Goal: Task Accomplishment & Management: Complete application form

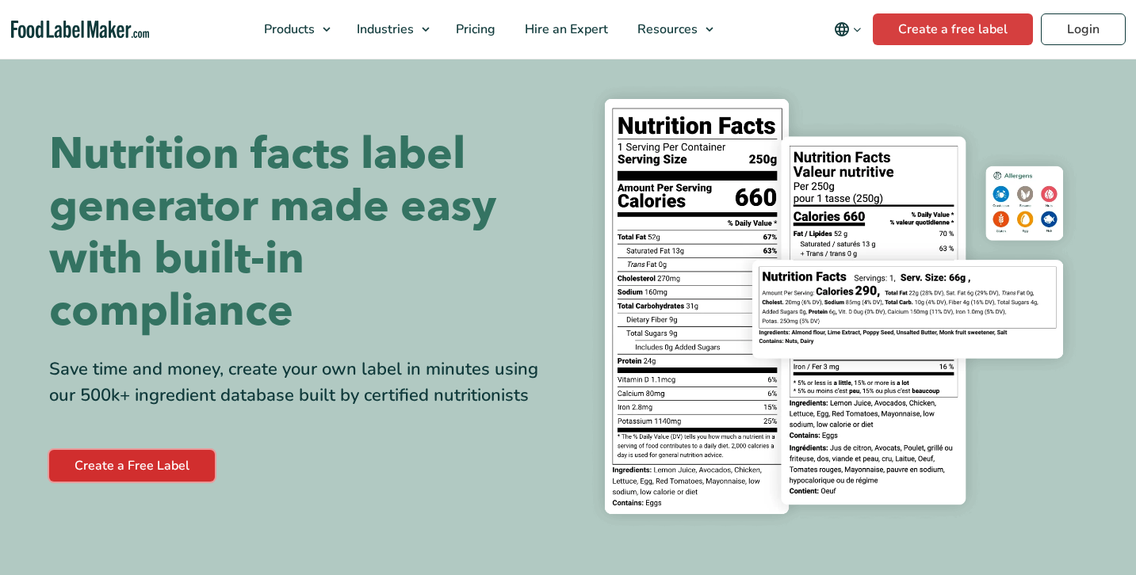
click at [167, 468] on link "Create a Free Label" at bounding box center [132, 466] width 166 height 32
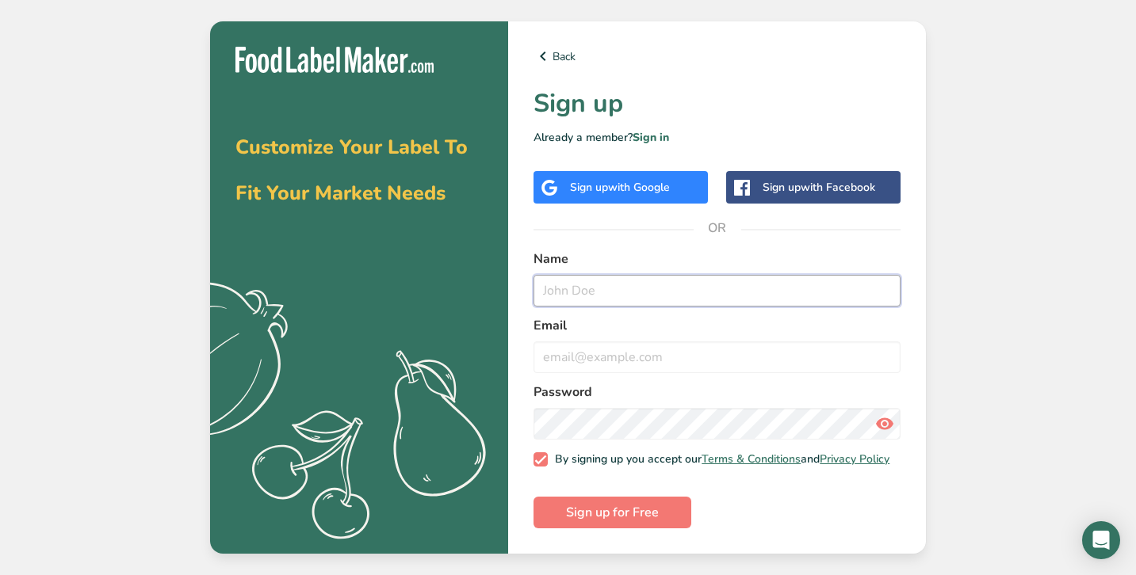
click at [681, 285] on input "text" at bounding box center [716, 291] width 367 height 32
click at [650, 203] on div "Back Sign up Already a member? Sign in Sign up with Google Sign up with Faceboo…" at bounding box center [717, 287] width 418 height 533
click at [650, 196] on div "Sign up with Google" at bounding box center [620, 187] width 174 height 32
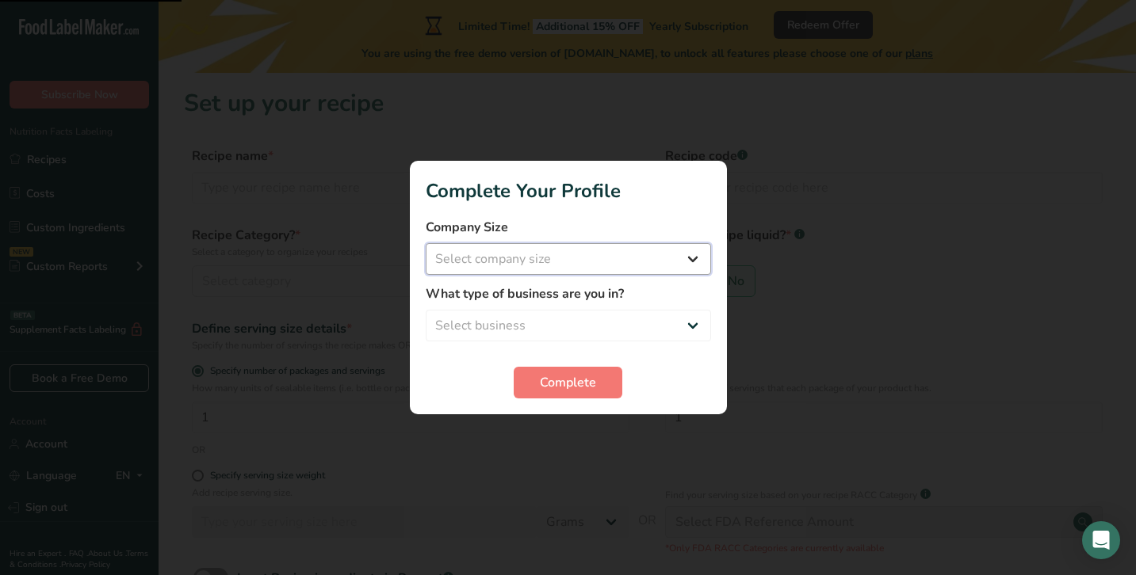
click at [622, 257] on select "Select company size Fewer than 10 Employees 10 to 50 Employees 51 to 500 Employ…" at bounding box center [568, 259] width 285 height 32
click at [426, 243] on select "Select company size Fewer than 10 Employees 10 to 50 Employees 51 to 500 Employ…" at bounding box center [568, 259] width 285 height 32
click at [599, 310] on select "Select business Packaged Food Manufacturer Restaurant & Cafe Bakery Meal Plans …" at bounding box center [568, 326] width 285 height 32
click at [596, 264] on select "Fewer than 10 Employees 10 to 50 Employees 51 to 500 Employees Over 500 Employe…" at bounding box center [568, 259] width 285 height 32
select select "4"
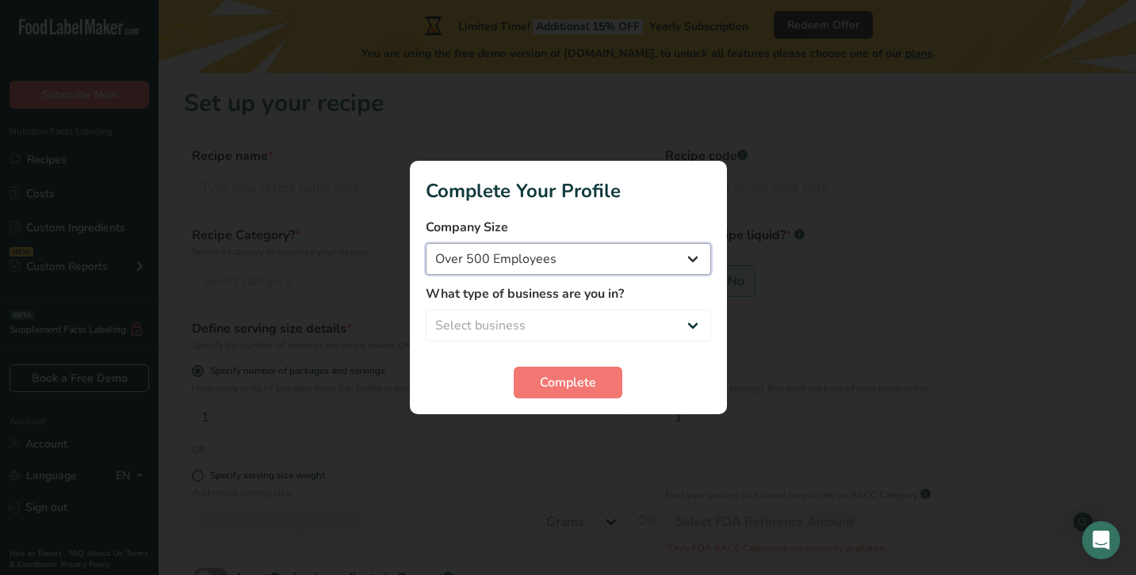
click at [426, 243] on select "Fewer than 10 Employees 10 to 50 Employees 51 to 500 Employees Over 500 Employe…" at bounding box center [568, 259] width 285 height 32
click at [591, 321] on select "Select business Packaged Food Manufacturer Restaurant & Cafe Bakery Meal Plans …" at bounding box center [568, 326] width 285 height 32
select select "2"
click at [426, 310] on select "Select business Packaged Food Manufacturer Restaurant & Cafe Bakery Meal Plans …" at bounding box center [568, 326] width 285 height 32
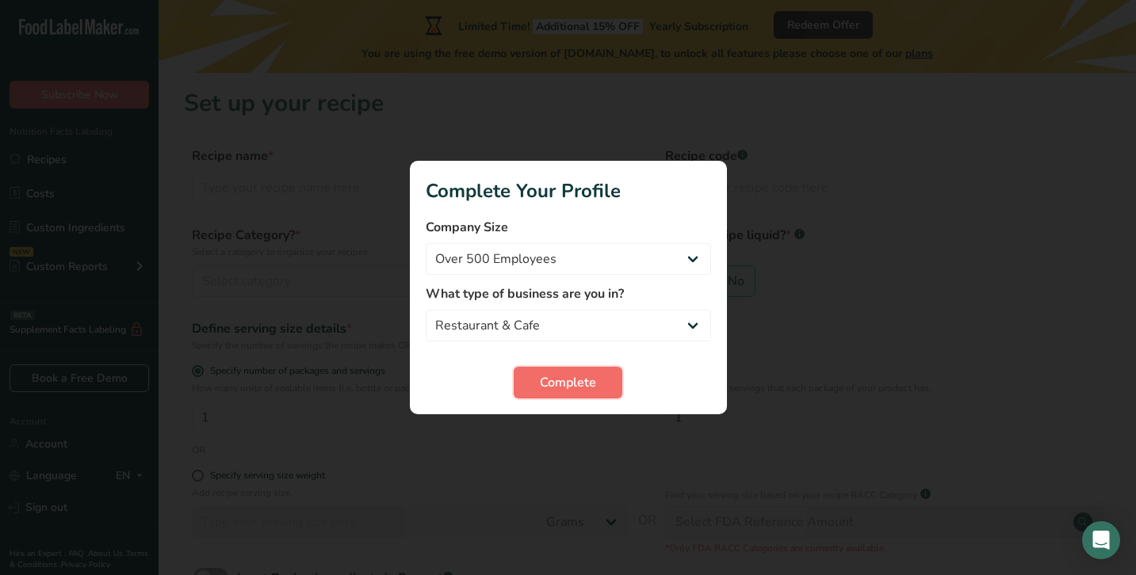
click at [569, 388] on span "Complete" at bounding box center [568, 382] width 56 height 19
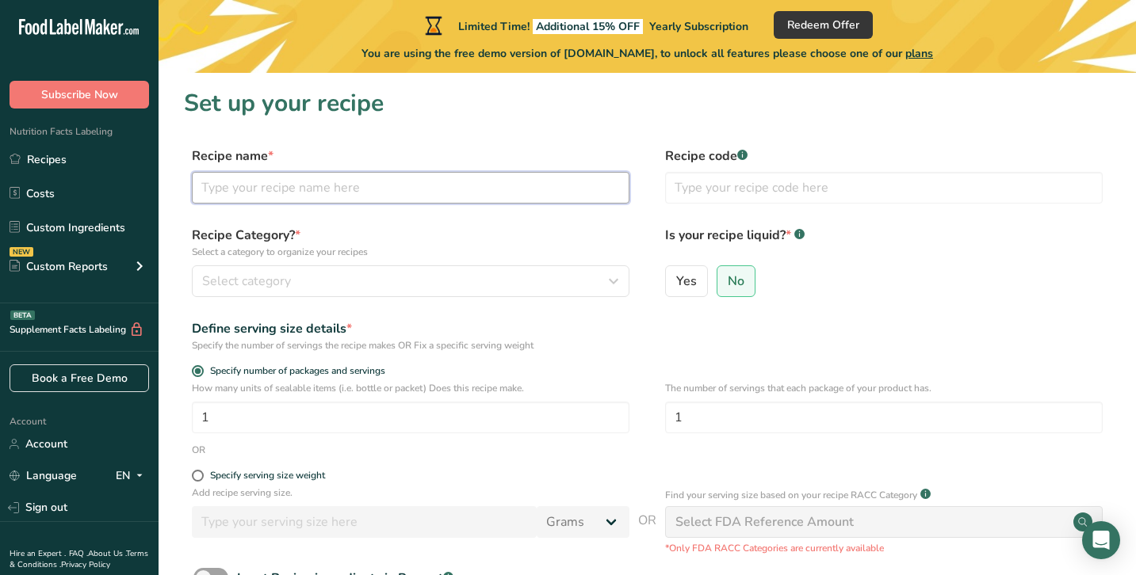
click at [371, 177] on input "text" at bounding box center [411, 188] width 438 height 32
type input "S"
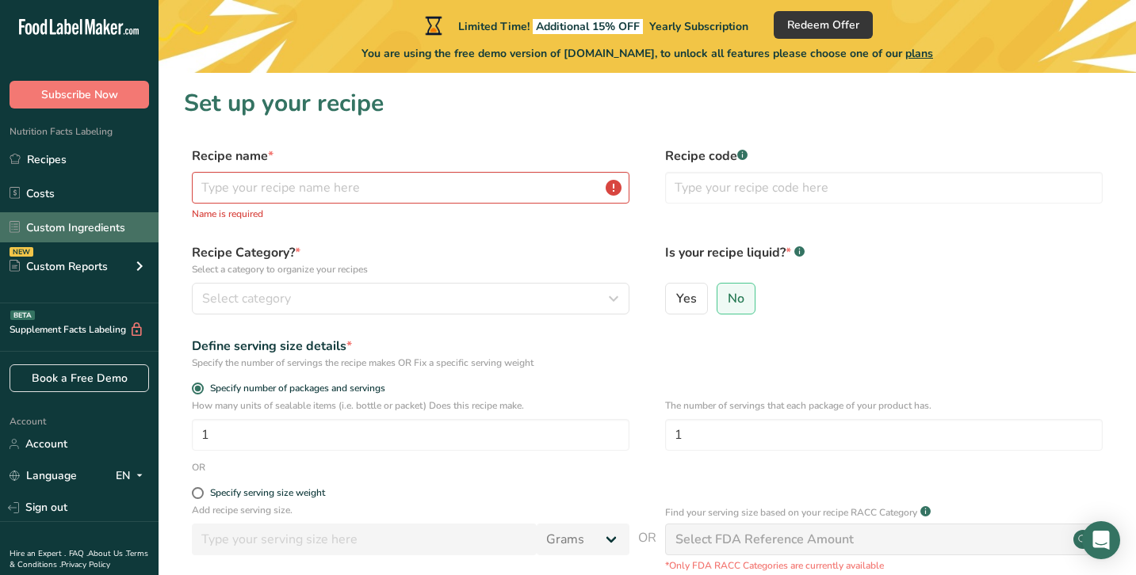
click at [110, 225] on link "Custom Ingredients" at bounding box center [79, 227] width 159 height 30
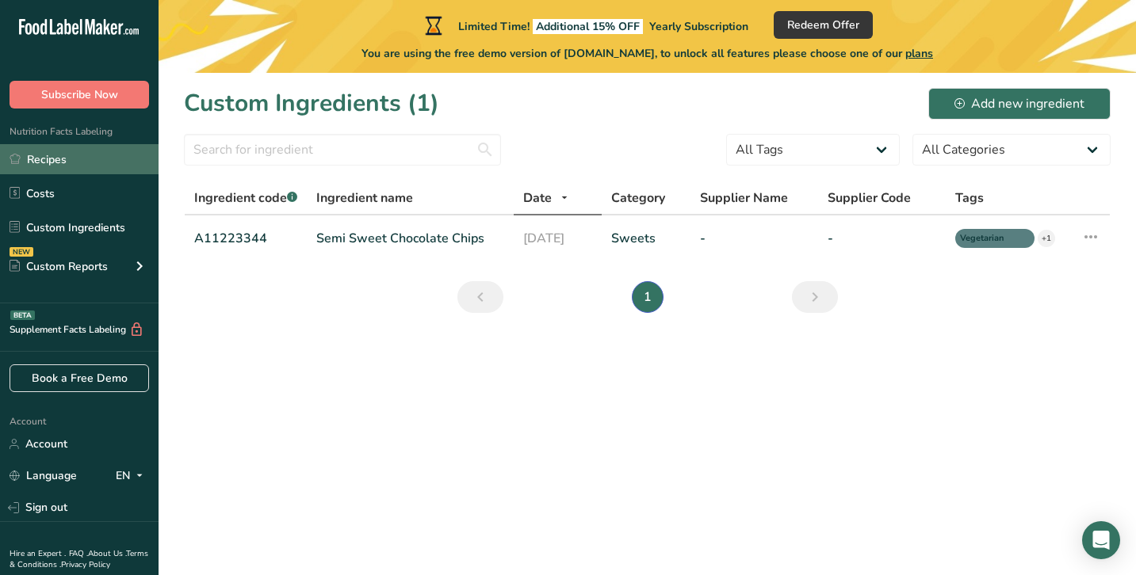
click at [86, 147] on link "Recipes" at bounding box center [79, 159] width 159 height 30
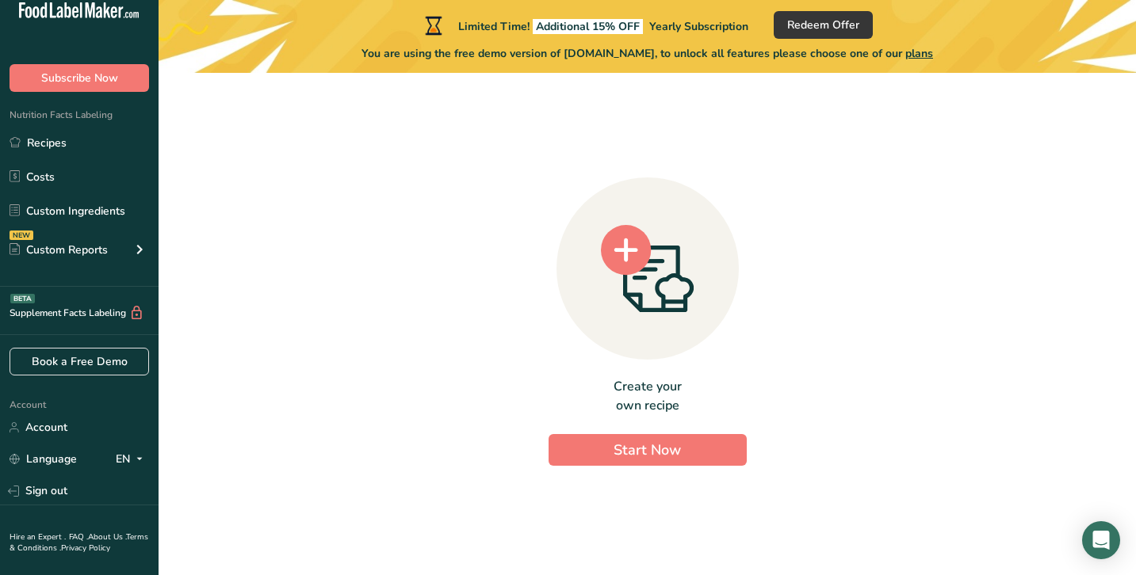
scroll to position [18, 0]
